Goal: Information Seeking & Learning: Learn about a topic

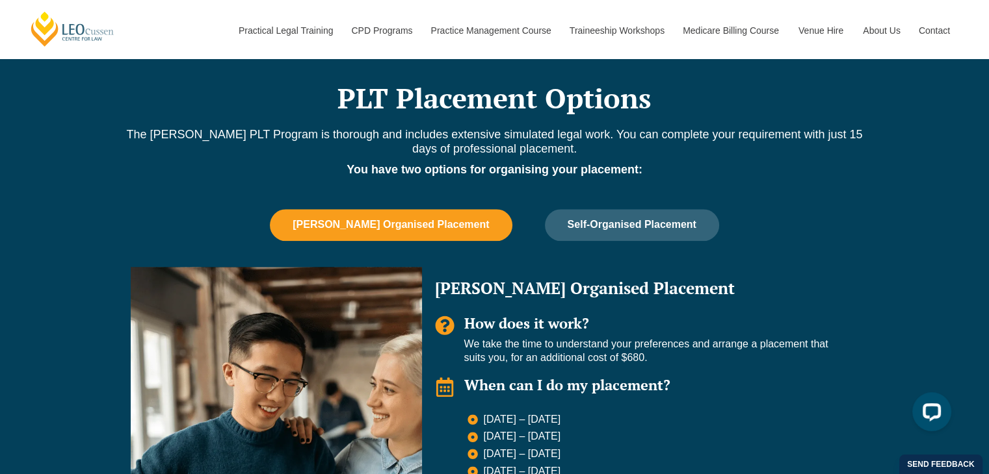
scroll to position [1040, 0]
click at [403, 231] on button "Leo Cussen Organised Placement" at bounding box center [391, 224] width 242 height 31
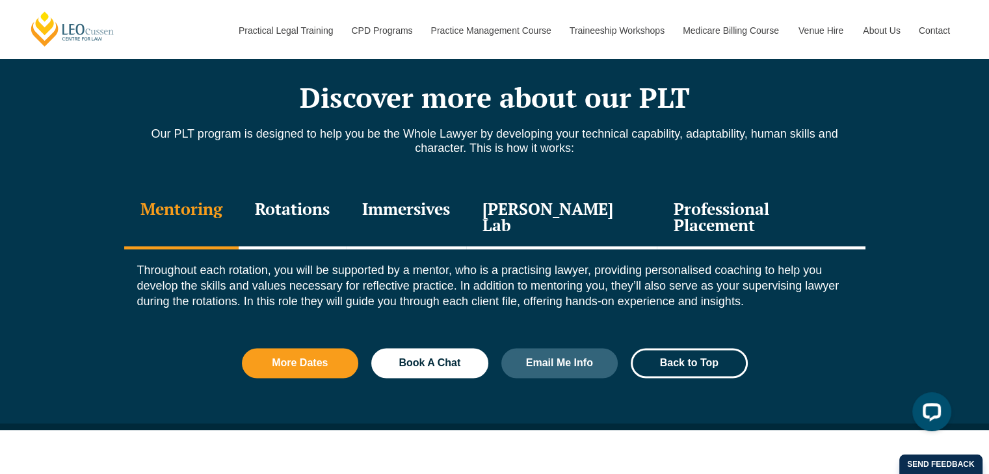
scroll to position [1690, 0]
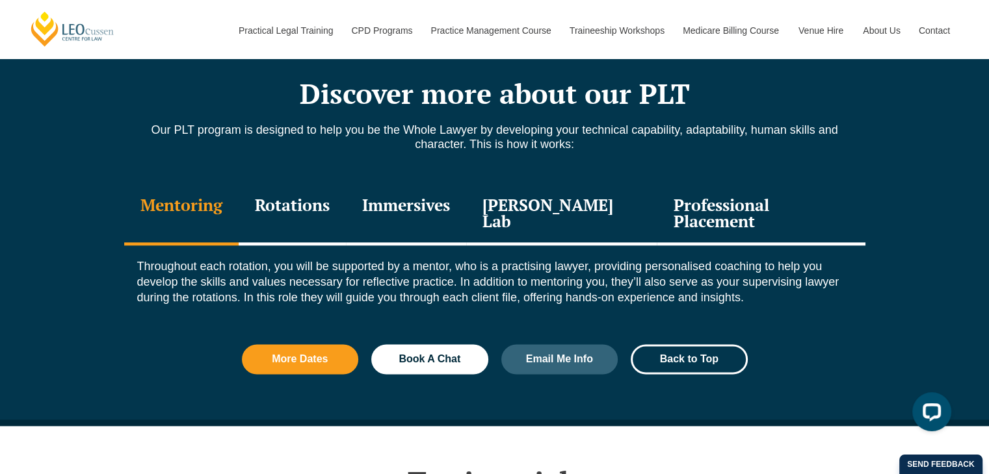
click at [285, 199] on div "Rotations" at bounding box center [292, 215] width 107 height 62
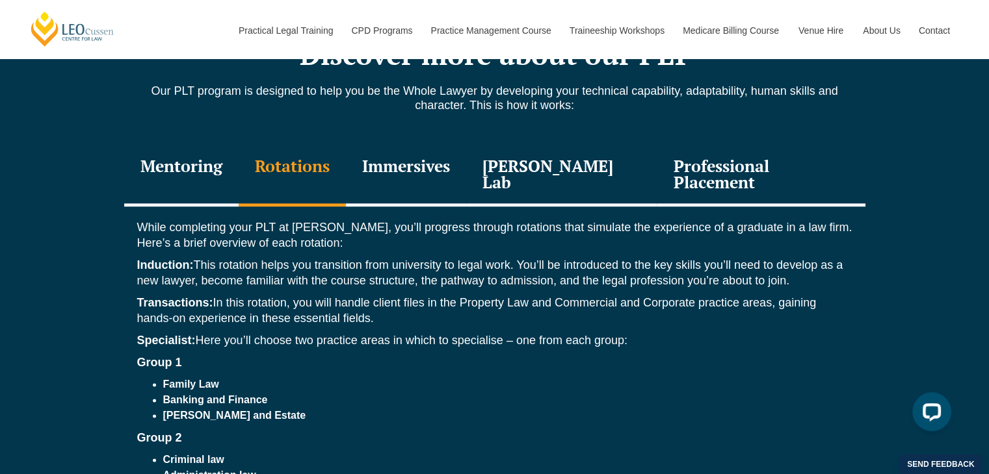
scroll to position [1625, 0]
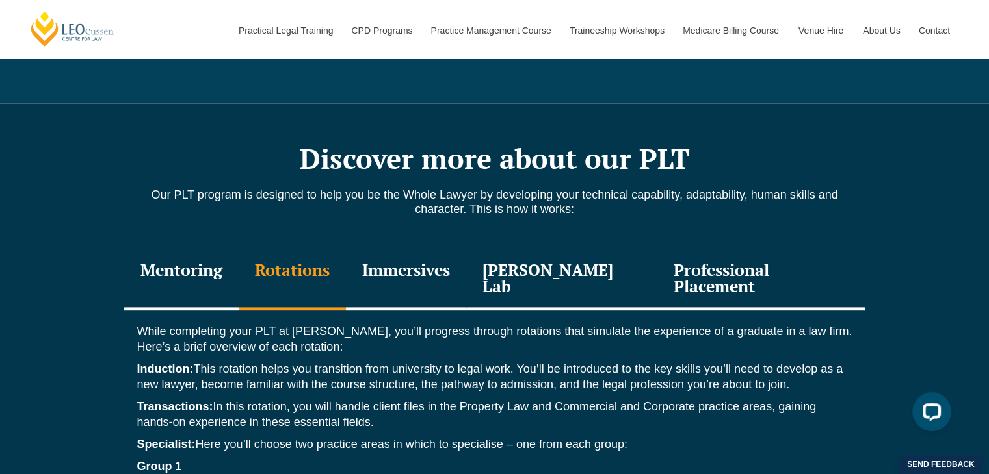
click at [191, 285] on div "Mentoring" at bounding box center [181, 280] width 114 height 62
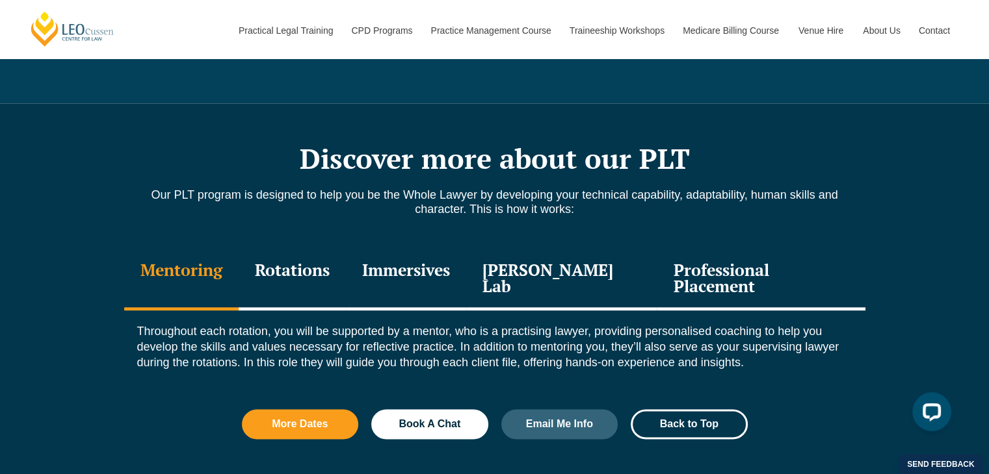
click at [298, 261] on div "Rotations" at bounding box center [292, 280] width 107 height 62
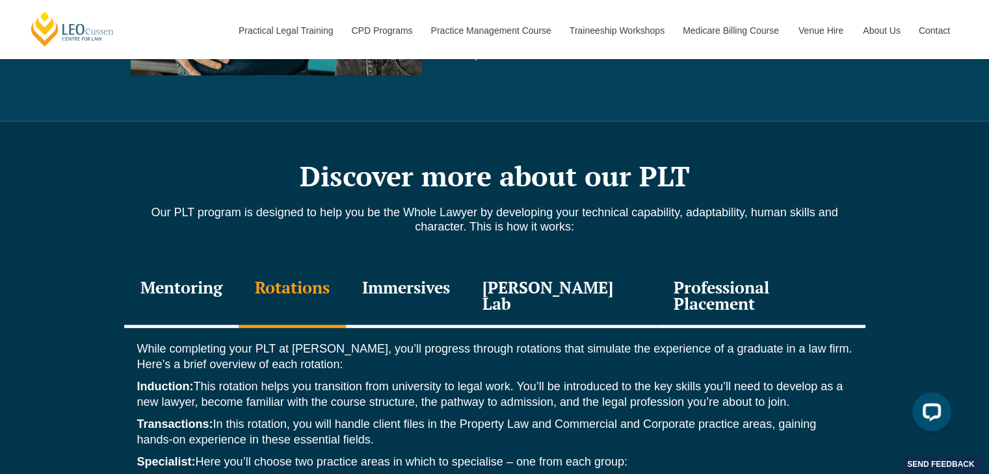
scroll to position [1560, 0]
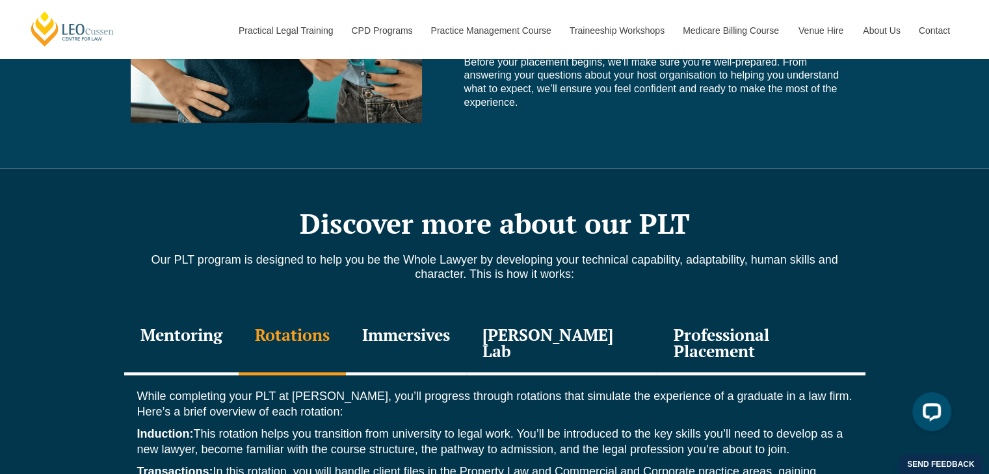
click at [409, 335] on div "Immersives" at bounding box center [406, 345] width 120 height 62
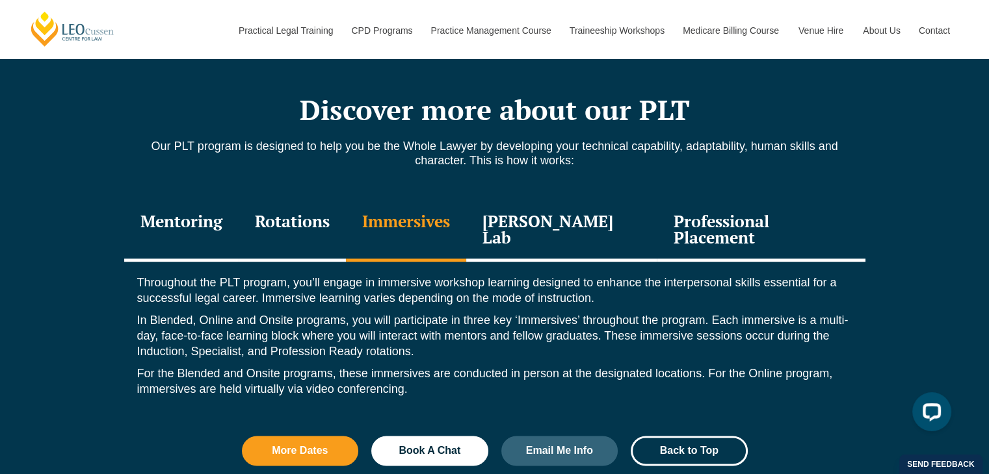
scroll to position [1690, 0]
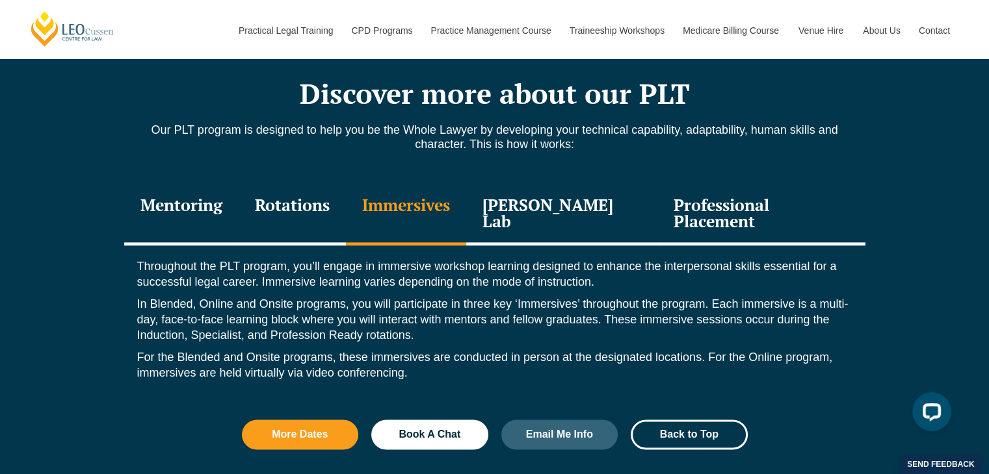
click at [533, 208] on div "Leo Justice Lab" at bounding box center [561, 215] width 191 height 62
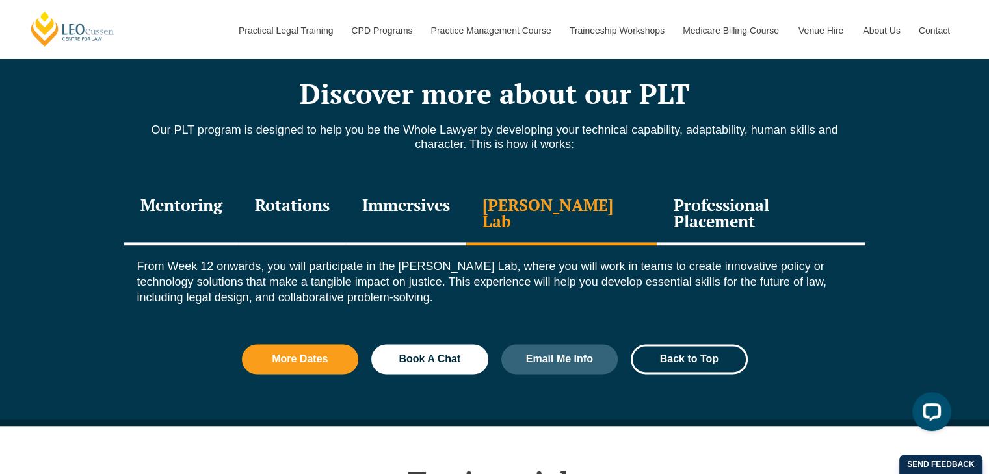
click at [664, 194] on div "Professional Placement" at bounding box center [760, 215] width 208 height 62
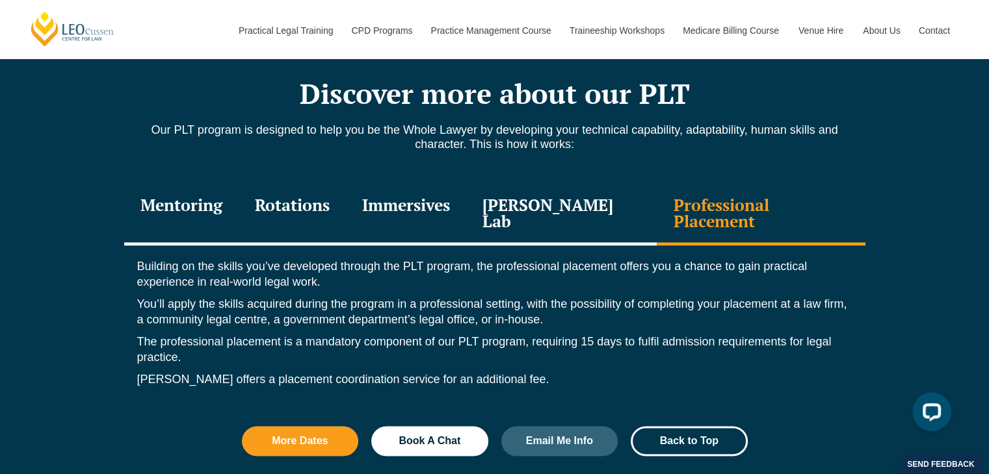
click at [187, 203] on div "Mentoring" at bounding box center [181, 215] width 114 height 62
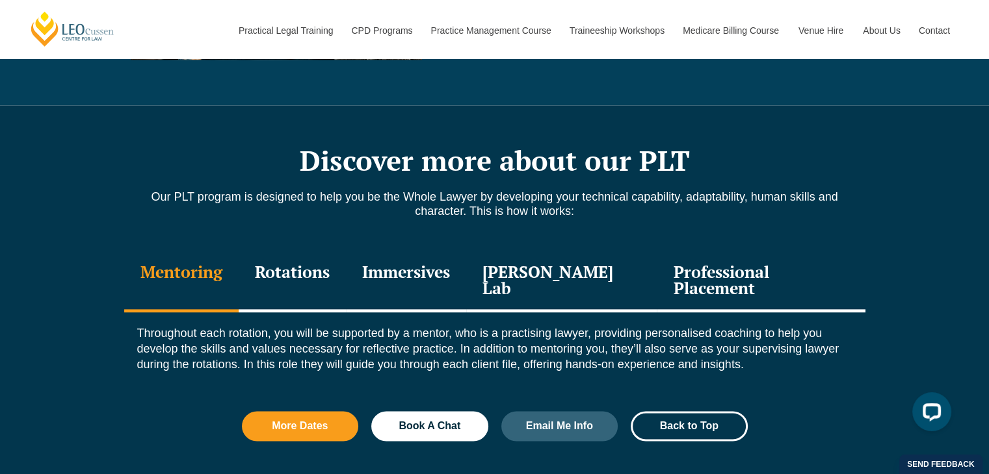
scroll to position [1625, 0]
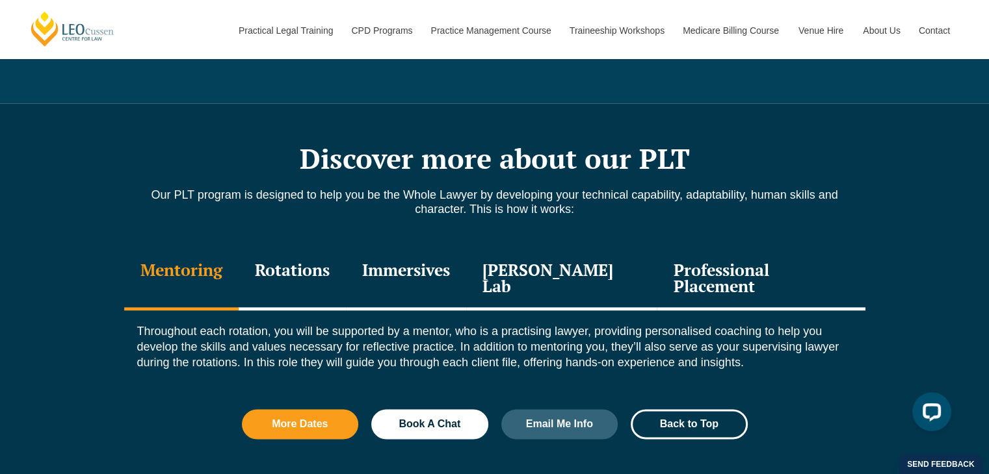
click at [714, 268] on div "Professional Placement" at bounding box center [760, 280] width 208 height 62
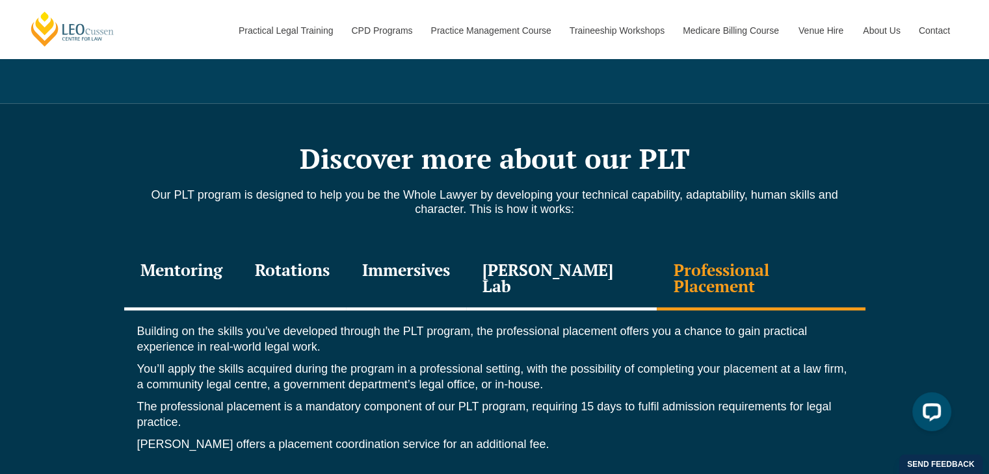
click at [181, 276] on div "Mentoring" at bounding box center [181, 280] width 114 height 62
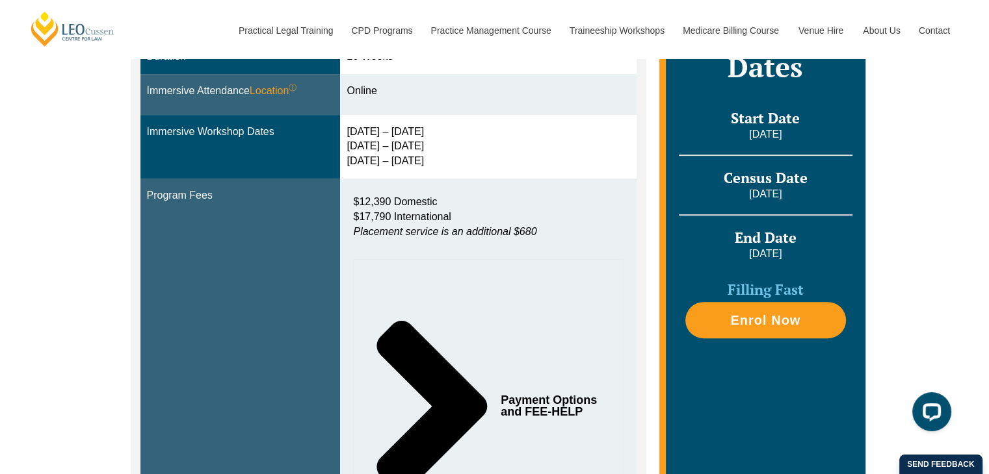
scroll to position [455, 0]
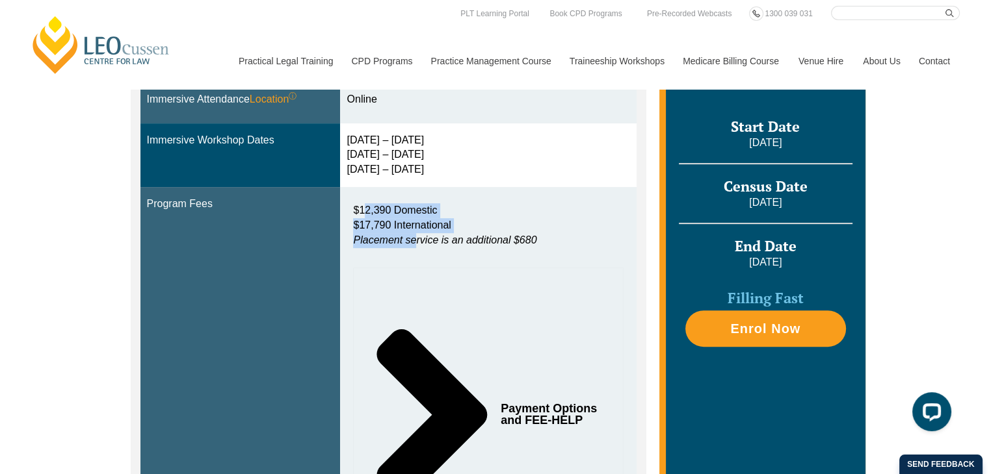
drag, startPoint x: 371, startPoint y: 198, endPoint x: 419, endPoint y: 233, distance: 58.6
click at [419, 233] on div "$12,390 Domestic $17,790 International Placement service is an additional $680" at bounding box center [488, 229] width 270 height 64
click at [422, 223] on span "$17,790 International" at bounding box center [401, 225] width 97 height 11
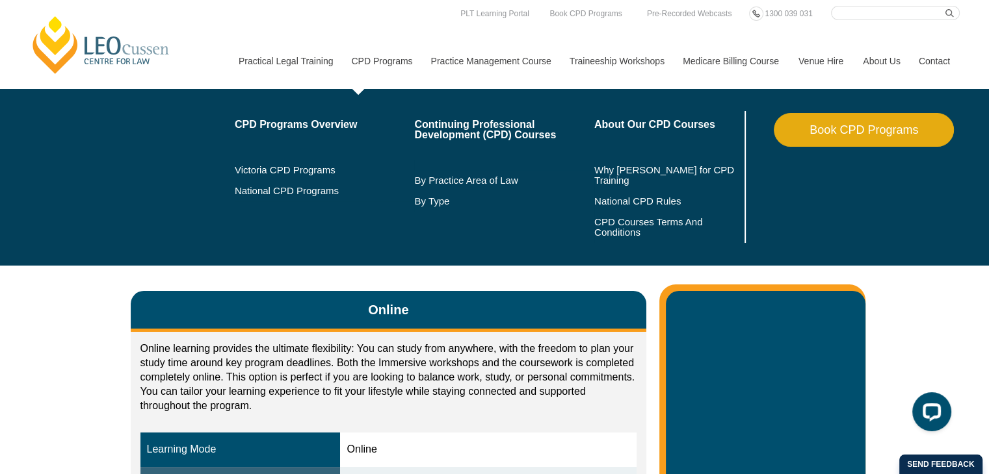
scroll to position [0, 0]
